Goal: Find specific page/section

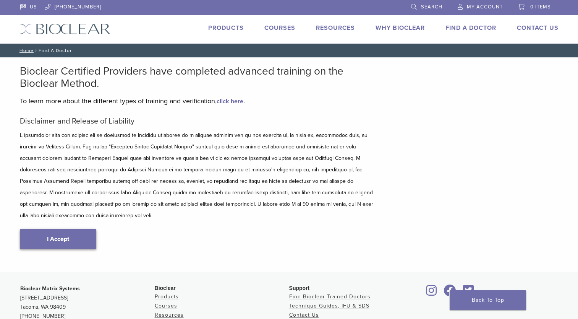
type input "*****"
click at [36, 229] on link "I Accept" at bounding box center [58, 239] width 76 height 20
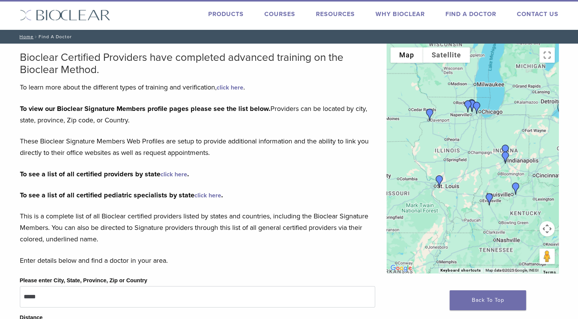
scroll to position [21, 0]
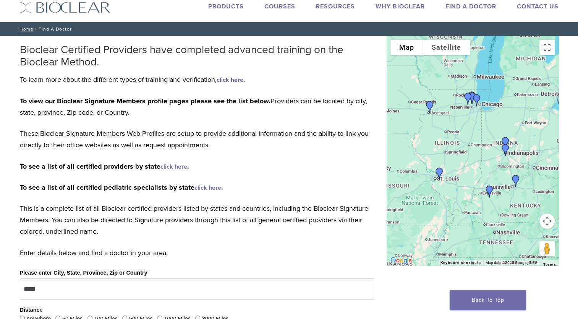
click at [440, 175] on img "Dr. Lauren Wilson" at bounding box center [439, 173] width 18 height 18
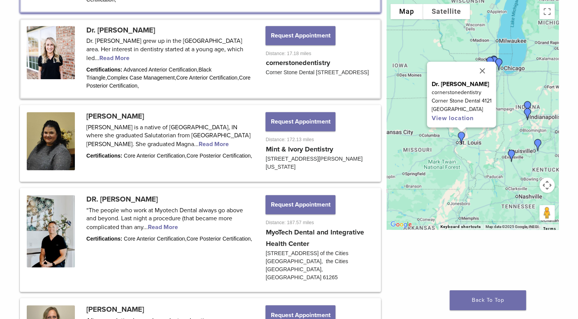
scroll to position [459, 0]
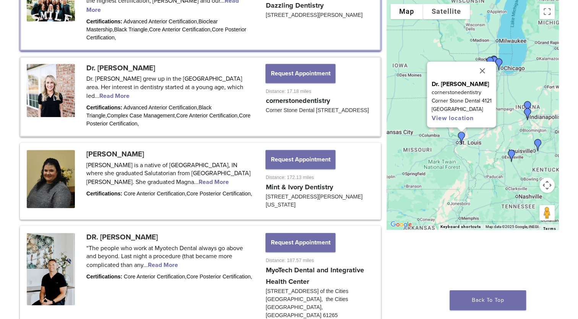
click at [88, 89] on link at bounding box center [200, 97] width 359 height 78
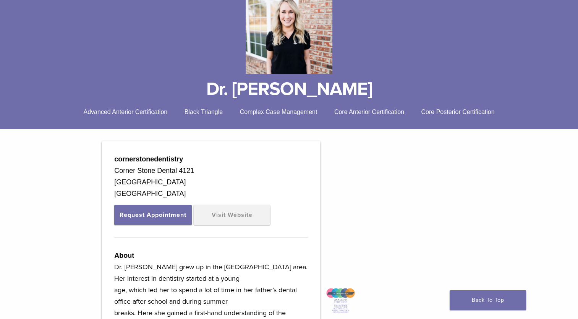
scroll to position [164, 0]
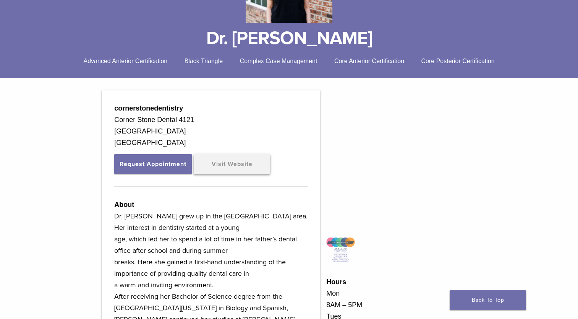
click at [253, 167] on link "Visit Website" at bounding box center [232, 164] width 76 height 20
